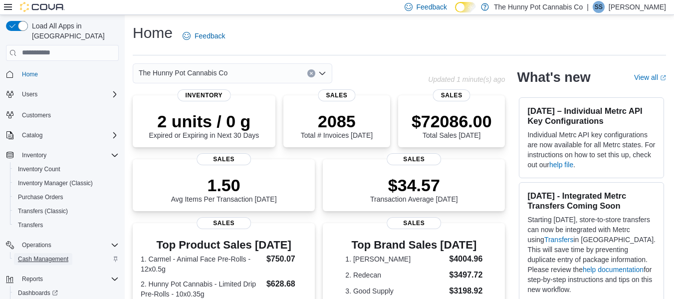
click at [24, 255] on span "Cash Management" at bounding box center [43, 259] width 50 height 8
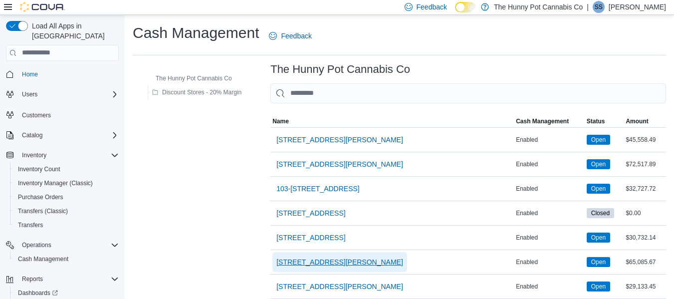
click at [303, 261] on span "[STREET_ADDRESS][PERSON_NAME]" at bounding box center [339, 262] width 127 height 10
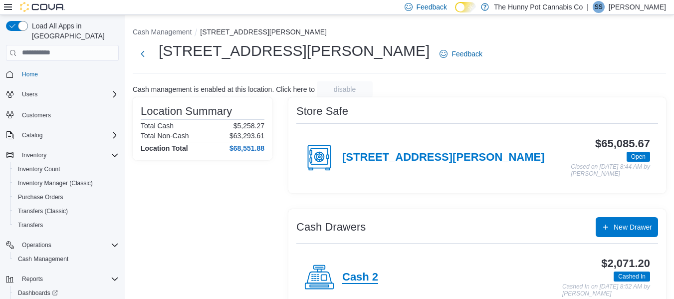
click at [360, 273] on h4 "Cash 2" at bounding box center [360, 277] width 36 height 13
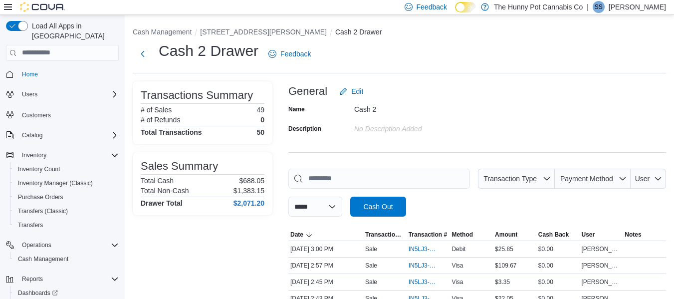
scroll to position [198, 0]
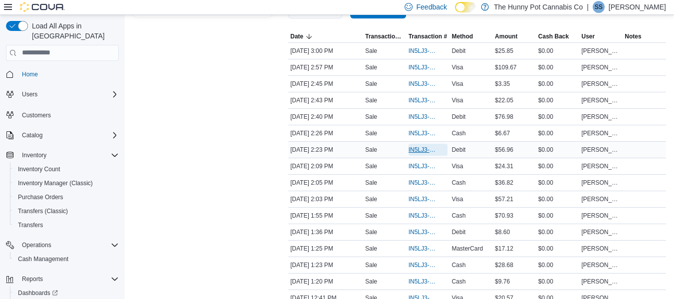
click at [420, 152] on span "IN5LJ3-5750326" at bounding box center [423, 150] width 29 height 8
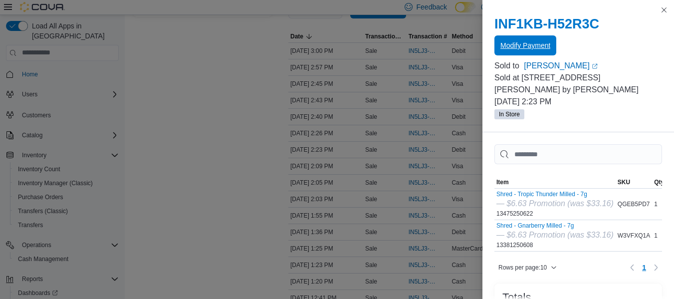
click at [529, 40] on span "Modify Payment" at bounding box center [525, 45] width 50 height 20
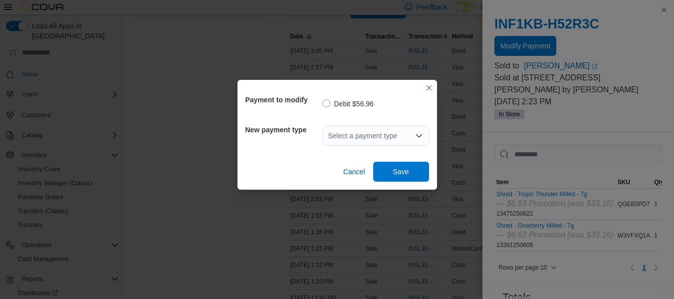
click at [380, 137] on div "Select a payment type" at bounding box center [375, 136] width 107 height 20
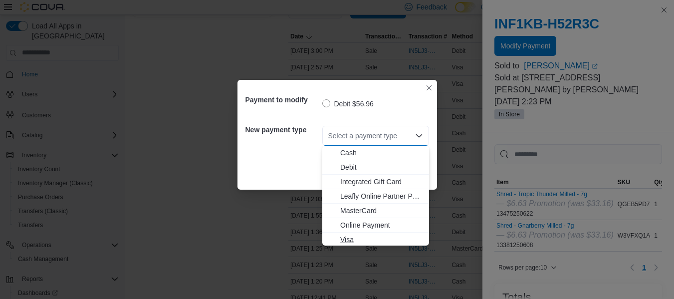
click at [351, 236] on span "Visa" at bounding box center [381, 239] width 83 height 10
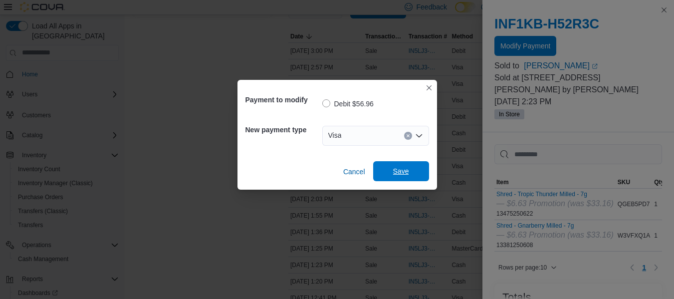
click at [411, 170] on span "Save" at bounding box center [401, 171] width 44 height 20
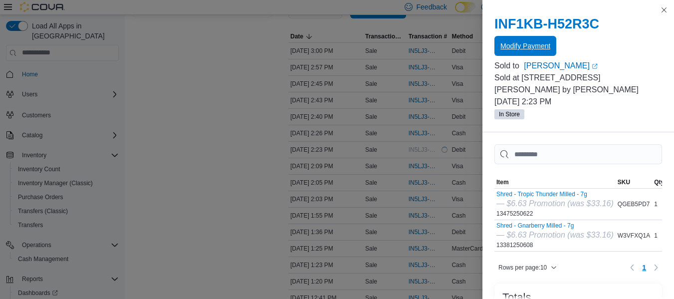
scroll to position [0, 0]
